Goal: Information Seeking & Learning: Compare options

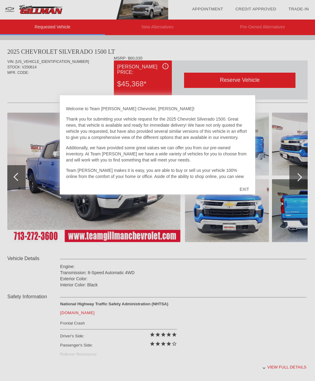
click at [254, 186] on div "EXIT" at bounding box center [245, 189] width 22 height 18
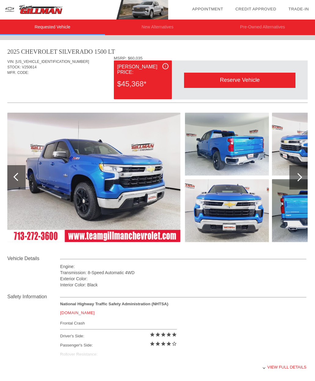
click at [306, 174] on div at bounding box center [298, 177] width 18 height 24
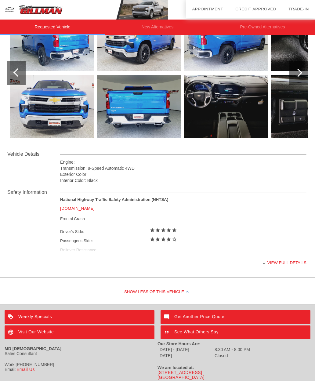
scroll to position [104, 0]
click at [289, 262] on div "View full details" at bounding box center [183, 262] width 246 height 15
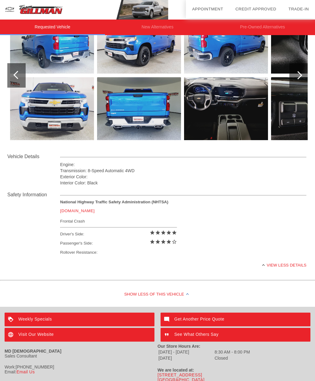
click at [299, 266] on div "View less details" at bounding box center [183, 265] width 246 height 15
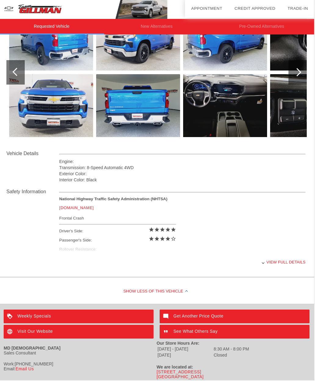
scroll to position [104, 1]
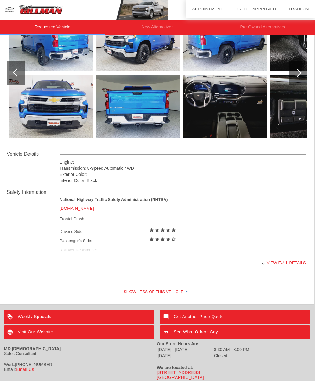
click at [185, 251] on div "National Highway Traffic Safety Administration (NHTSA) [DOMAIN_NAME] Frontal Cr…" at bounding box center [183, 226] width 246 height 58
click at [118, 252] on div "National Highway Traffic Safety Administration (NHTSA) [DOMAIN_NAME] Frontal Cr…" at bounding box center [183, 226] width 246 height 58
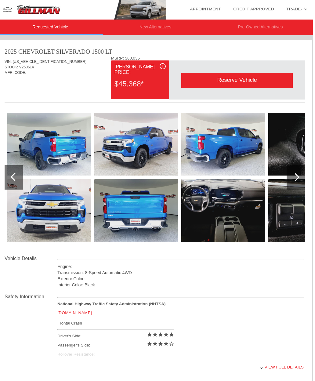
scroll to position [0, 0]
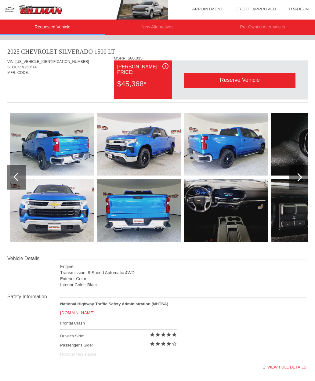
click at [162, 34] on li "New Alternatives" at bounding box center [157, 28] width 105 height 16
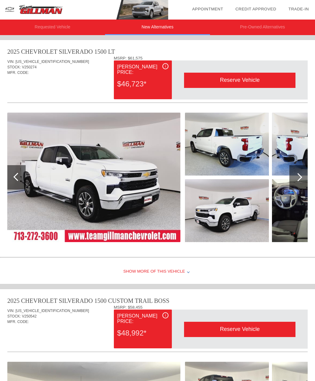
click at [282, 201] on img at bounding box center [314, 210] width 84 height 63
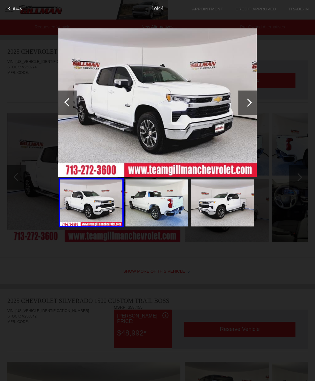
scroll to position [0, 1]
click at [250, 114] on div at bounding box center [247, 102] width 18 height 24
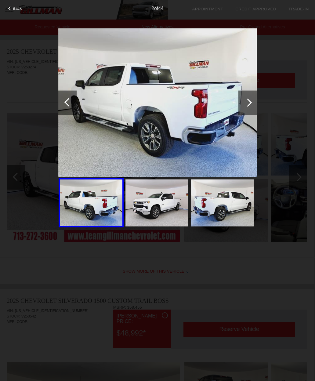
click at [252, 111] on div at bounding box center [247, 102] width 18 height 24
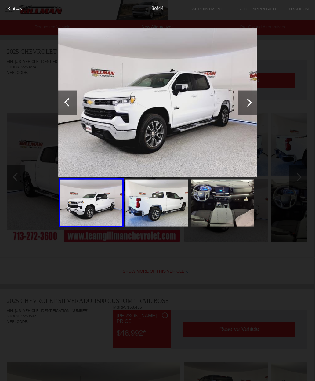
click at [252, 113] on div at bounding box center [247, 102] width 18 height 24
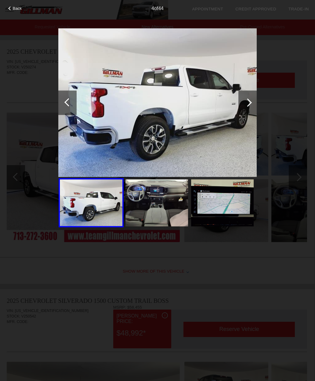
click at [252, 114] on div at bounding box center [247, 102] width 18 height 24
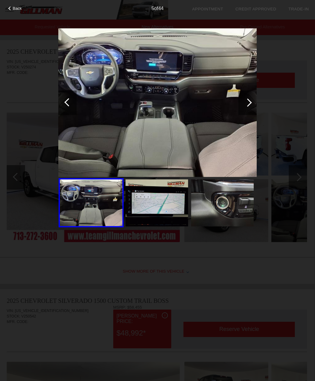
click at [255, 113] on div at bounding box center [247, 102] width 18 height 24
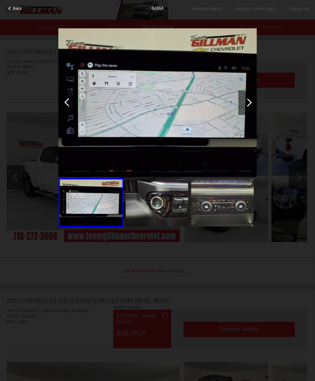
click at [254, 115] on div at bounding box center [247, 102] width 18 height 24
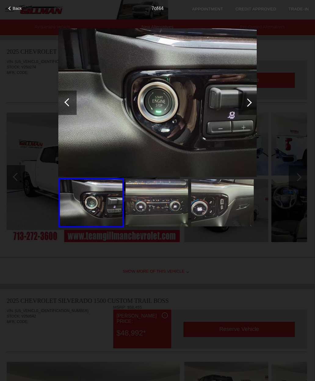
click at [252, 115] on div at bounding box center [247, 102] width 18 height 24
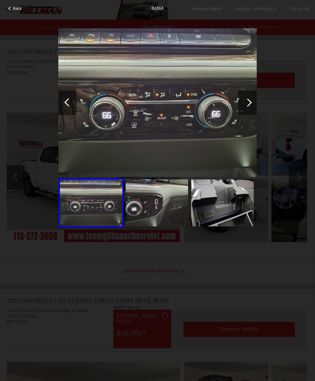
click at [255, 115] on div at bounding box center [247, 102] width 18 height 24
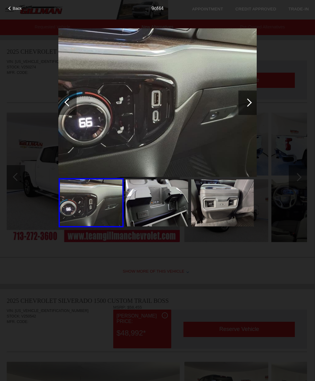
click at [256, 115] on div at bounding box center [247, 102] width 18 height 24
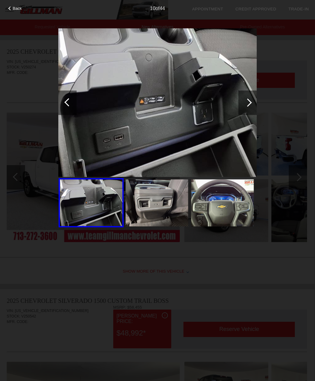
click at [255, 114] on div at bounding box center [247, 102] width 18 height 24
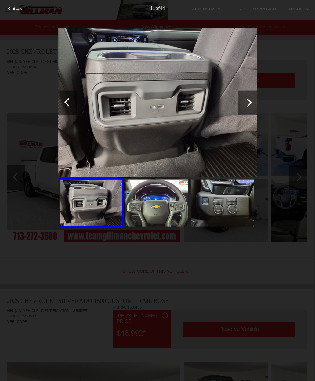
click at [255, 113] on div at bounding box center [247, 102] width 18 height 24
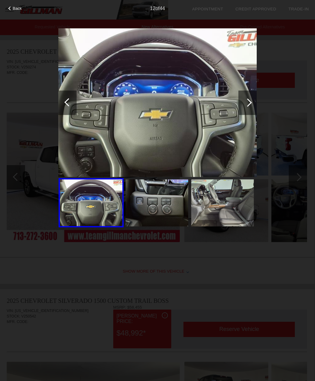
click at [256, 110] on div at bounding box center [247, 102] width 18 height 24
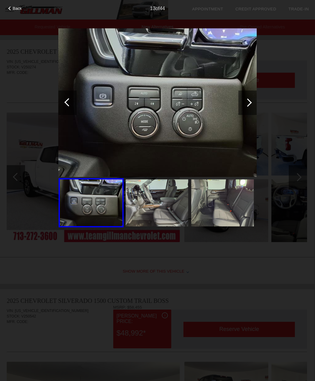
click at [256, 111] on div at bounding box center [247, 102] width 18 height 24
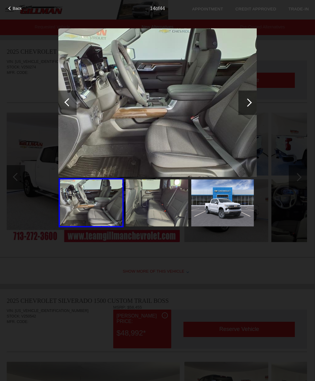
click at [23, 9] on div "Back" at bounding box center [15, 7] width 31 height 3
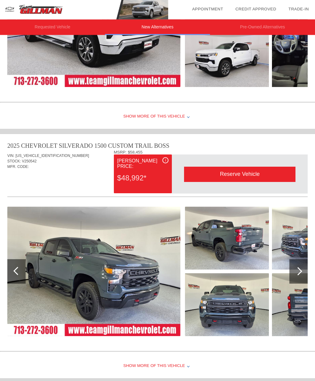
scroll to position [155, 0]
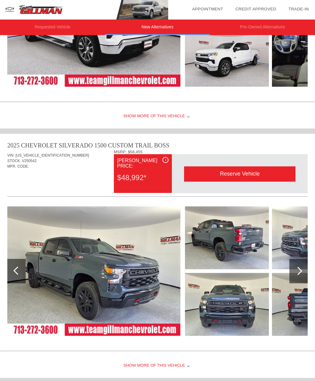
click at [305, 279] on div at bounding box center [298, 271] width 18 height 24
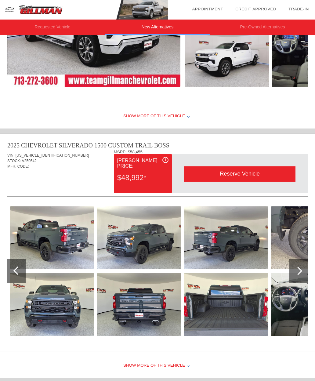
click at [306, 277] on div at bounding box center [298, 271] width 18 height 24
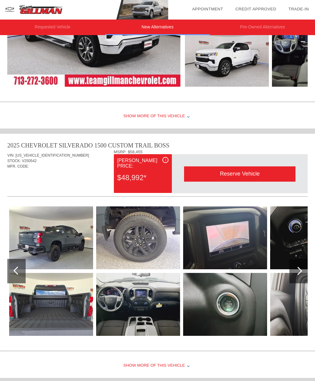
click at [307, 278] on div at bounding box center [298, 271] width 18 height 24
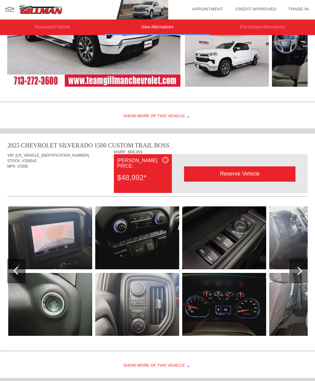
click at [307, 278] on div at bounding box center [298, 271] width 18 height 24
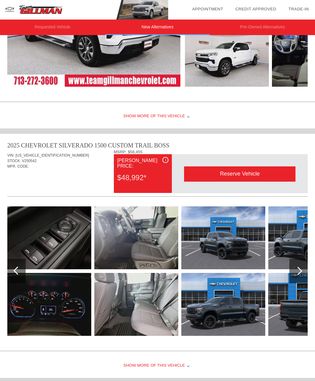
click at [306, 283] on div at bounding box center [298, 271] width 18 height 24
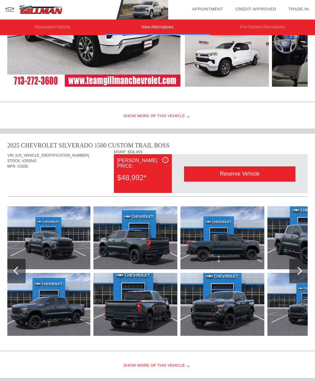
click at [307, 284] on img at bounding box center [309, 304] width 84 height 63
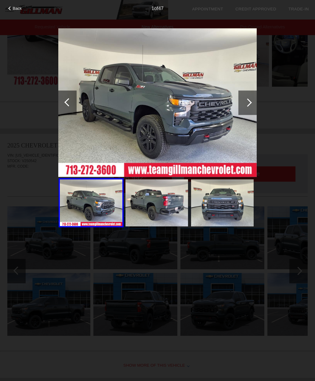
click at [13, 9] on span "Back" at bounding box center [17, 8] width 9 height 5
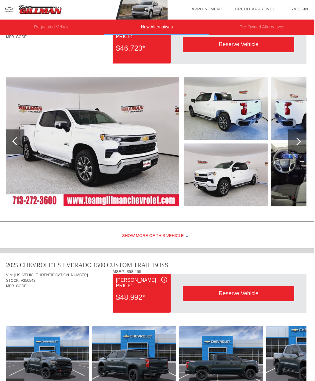
scroll to position [0, 1]
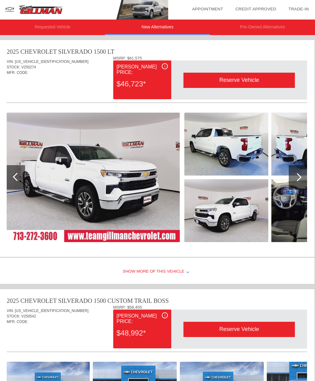
click at [259, 26] on li "Pre-Owned Alternatives" at bounding box center [262, 28] width 105 height 16
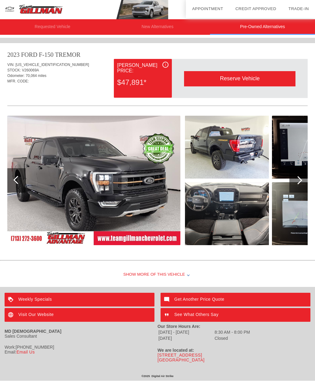
scroll to position [877, 0]
